Goal: Information Seeking & Learning: Learn about a topic

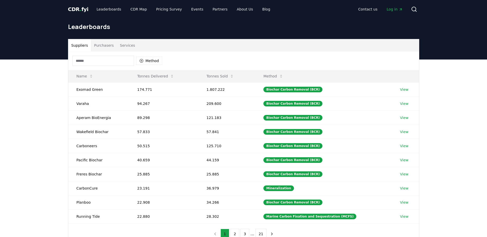
click at [118, 59] on input at bounding box center [103, 61] width 62 height 10
click at [108, 62] on input at bounding box center [103, 61] width 62 height 10
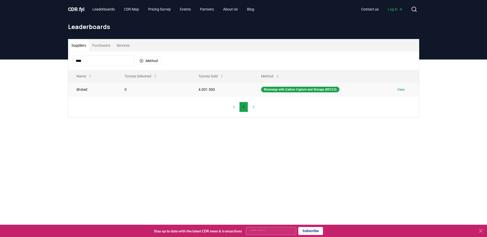
type input "****"
click at [83, 91] on td "Ørsted" at bounding box center [92, 89] width 48 height 14
click at [74, 12] on span "CDR . fyi" at bounding box center [76, 9] width 16 height 6
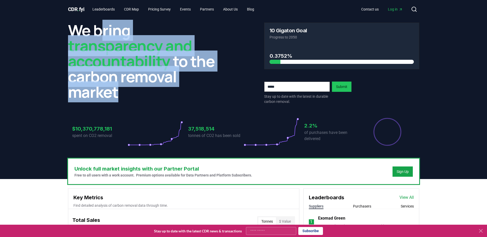
drag, startPoint x: 102, startPoint y: 31, endPoint x: 154, endPoint y: 94, distance: 82.1
click at [154, 94] on h2 "We bring transparency and accountability to the carbon removal market" at bounding box center [145, 61] width 155 height 77
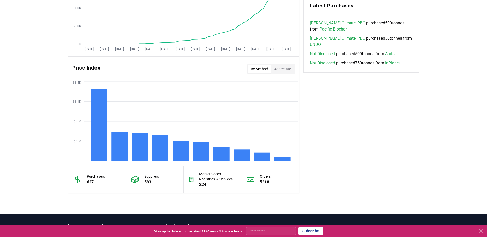
scroll to position [411, 0]
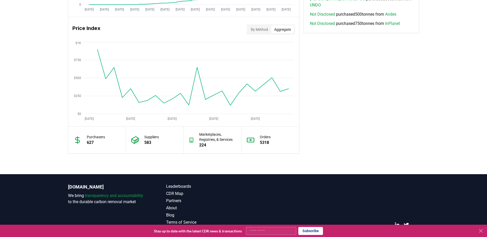
click at [279, 33] on button "Aggregate" at bounding box center [282, 29] width 23 height 8
click at [261, 28] on button "By Method" at bounding box center [259, 29] width 23 height 8
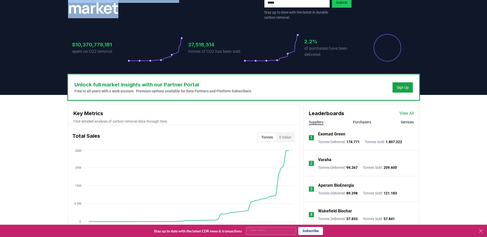
scroll to position [0, 0]
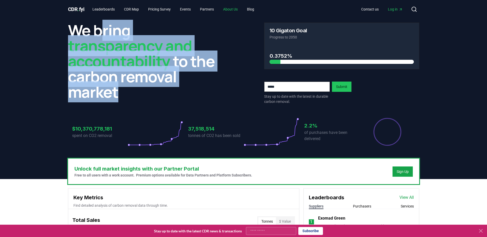
click at [233, 10] on link "About Us" at bounding box center [230, 9] width 23 height 9
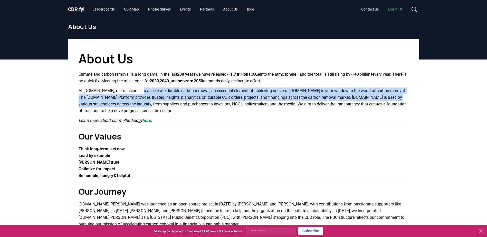
drag, startPoint x: 139, startPoint y: 89, endPoint x: 145, endPoint y: 106, distance: 18.1
click at [145, 106] on p "At CDR.fyi, our mission is to accelerate durable carbon removal, an essential e…" at bounding box center [244, 101] width 330 height 27
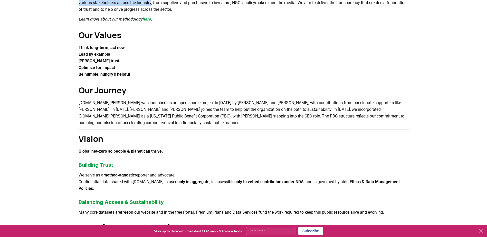
scroll to position [103, 0]
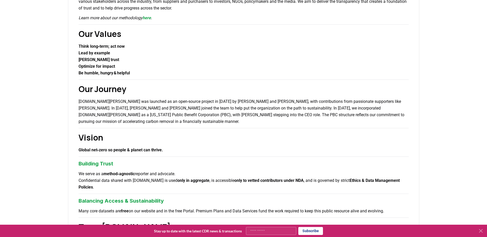
click at [154, 101] on p "CDR.fyi was launched as an open-source project in 2022 by Robert Höglund and Ke…" at bounding box center [244, 111] width 330 height 27
click at [137, 105] on p "CDR.fyi was launched as an open-source project in 2022 by Robert Höglund and Ke…" at bounding box center [244, 111] width 330 height 27
drag, startPoint x: 137, startPoint y: 105, endPoint x: 131, endPoint y: 105, distance: 5.9
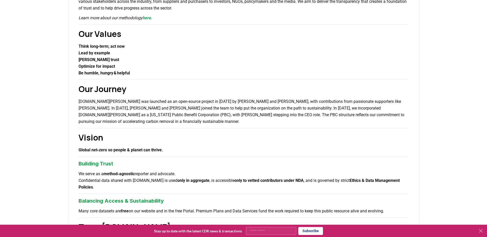
click at [131, 105] on p "CDR.fyi was launched as an open-source project in 2022 by Robert Höglund and Ke…" at bounding box center [244, 111] width 330 height 27
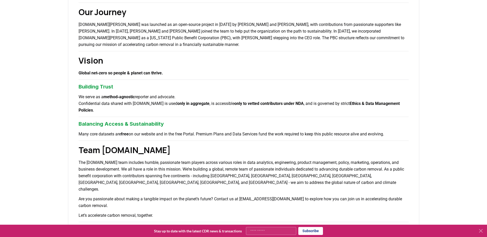
scroll to position [206, 0]
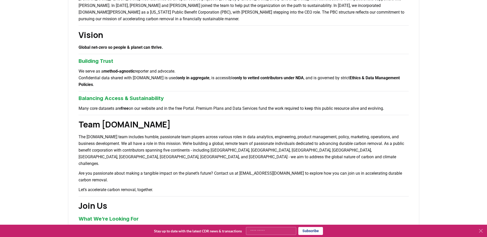
click at [115, 138] on p "The CDR.fyi team includes humble, passionate team players across various roles …" at bounding box center [244, 150] width 330 height 33
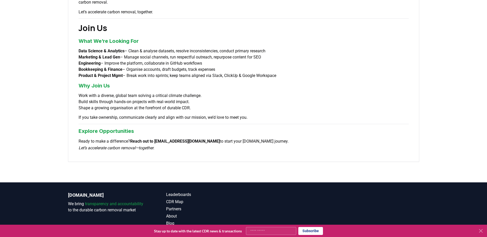
scroll to position [385, 0]
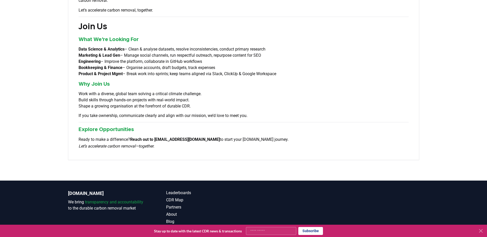
click at [105, 46] on li "Data Science & Analytics – Clean & analyse datasets, resolve inconsistencies, c…" at bounding box center [244, 49] width 330 height 6
drag, startPoint x: 105, startPoint y: 39, endPoint x: 103, endPoint y: 42, distance: 4.3
click at [103, 53] on strong "Marketing & Lead Gen" at bounding box center [100, 55] width 42 height 5
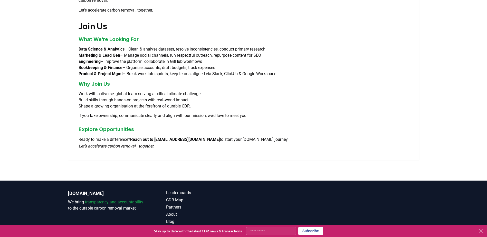
click at [128, 80] on h3 "Why Join Us" at bounding box center [244, 84] width 330 height 8
